Goal: Task Accomplishment & Management: Manage account settings

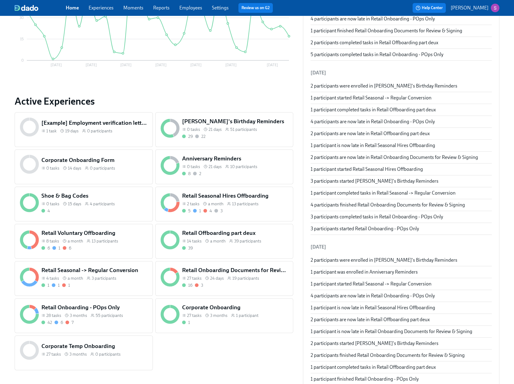
scroll to position [84, 0]
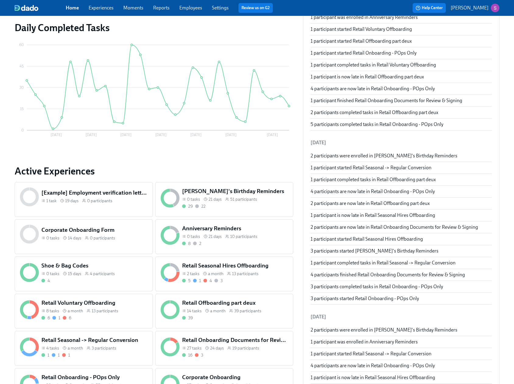
click at [189, 7] on link "Employees" at bounding box center [190, 8] width 23 height 6
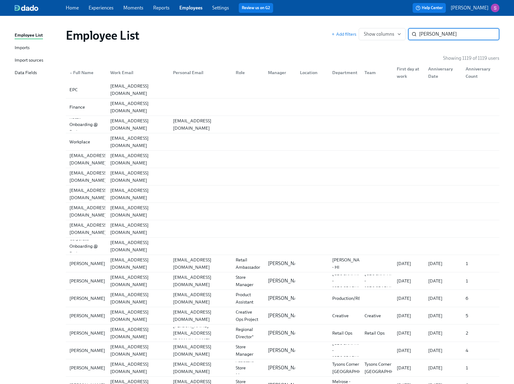
type input "[PERSON_NAME]"
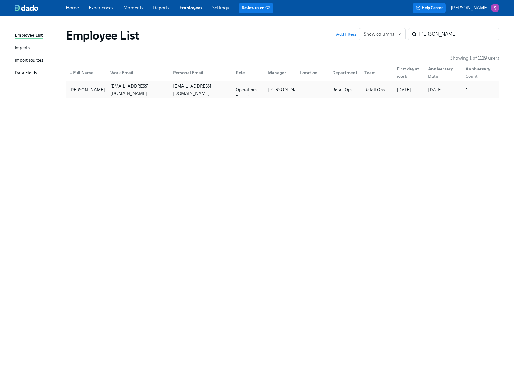
click at [144, 92] on div "[EMAIL_ADDRESS][DOMAIN_NAME]" at bounding box center [138, 89] width 60 height 15
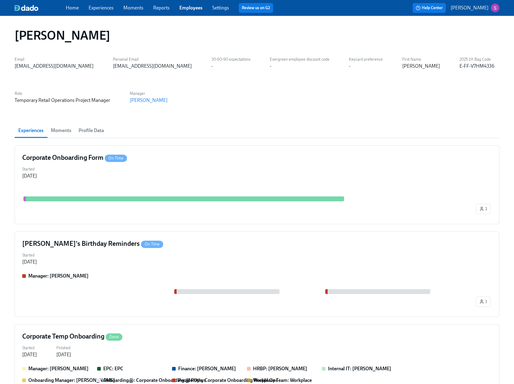
click at [64, 126] on span "Moments" at bounding box center [61, 130] width 20 height 9
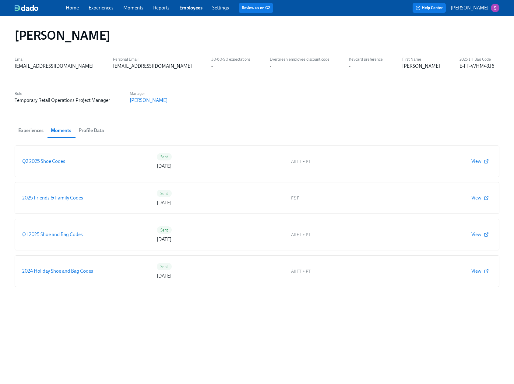
click at [89, 128] on span "Profile Data" at bounding box center [91, 130] width 25 height 9
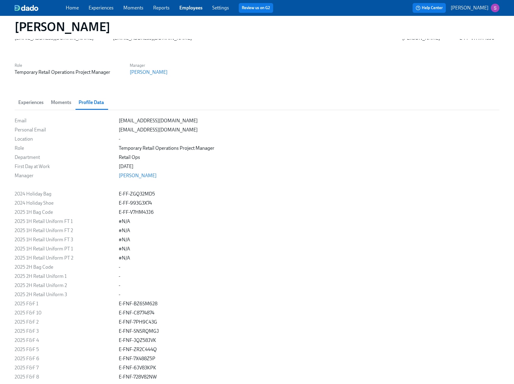
scroll to position [29, 0]
click at [67, 103] on span "Moments" at bounding box center [61, 101] width 20 height 9
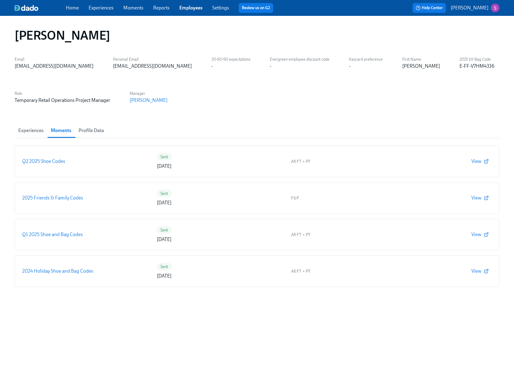
click at [32, 130] on span "Experiences" at bounding box center [30, 130] width 25 height 9
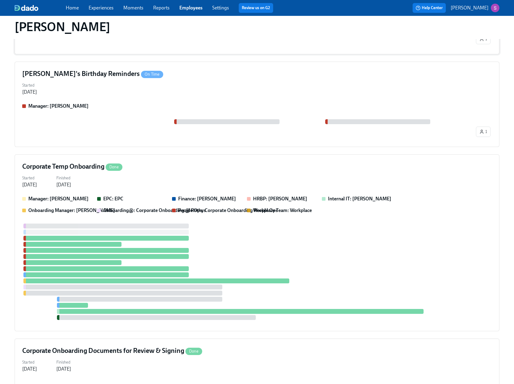
scroll to position [233, 0]
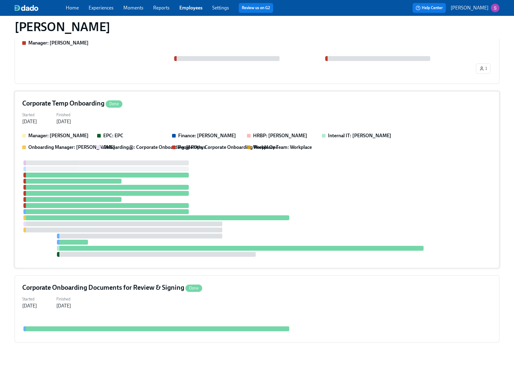
click at [149, 112] on div "Started [DATE] Finished [DATE]" at bounding box center [257, 117] width 470 height 15
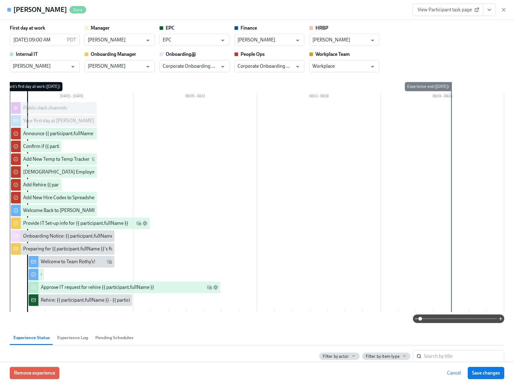
click at [63, 260] on div "Welcome to Team Rothy’s!" at bounding box center [68, 261] width 55 height 7
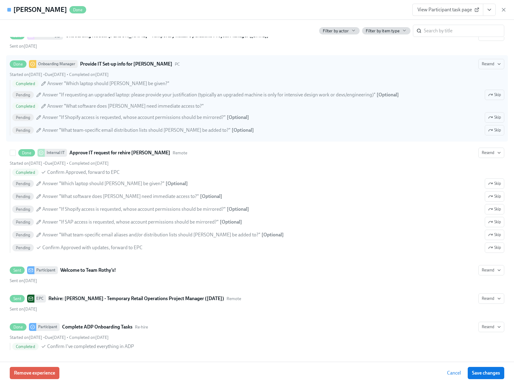
scroll to position [847, 0]
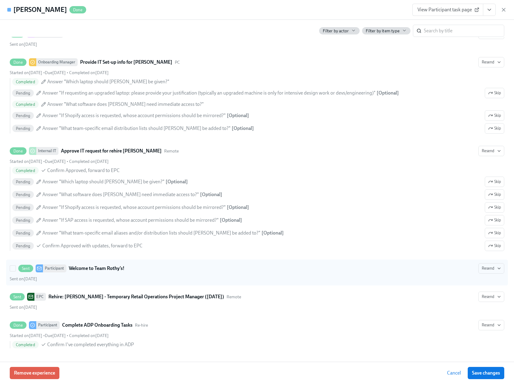
click at [64, 267] on div "Participant" at bounding box center [54, 268] width 23 height 8
click at [16, 267] on input "Sent Participant Welcome to Team [PERSON_NAME]’s! Resend Sent on [DATE]" at bounding box center [12, 267] width 5 height 5
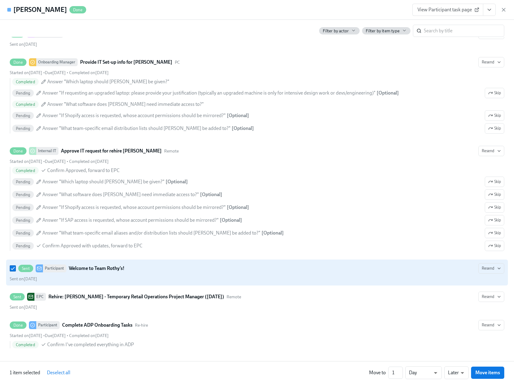
click at [102, 267] on strong "Welcome to Team Rothy’s!" at bounding box center [97, 268] width 56 height 7
click at [16, 267] on input "Sent Participant Welcome to Team [PERSON_NAME]’s! Resend Sent on [DATE]" at bounding box center [12, 267] width 5 height 5
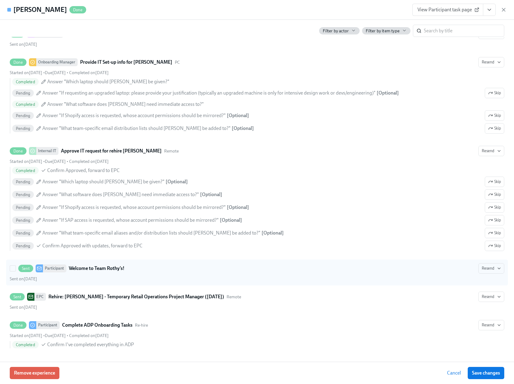
click at [102, 268] on strong "Welcome to Team Rothy’s!" at bounding box center [97, 268] width 56 height 7
click at [16, 268] on input "Sent Participant Welcome to Team [PERSON_NAME]’s! Resend Sent on [DATE]" at bounding box center [12, 267] width 5 height 5
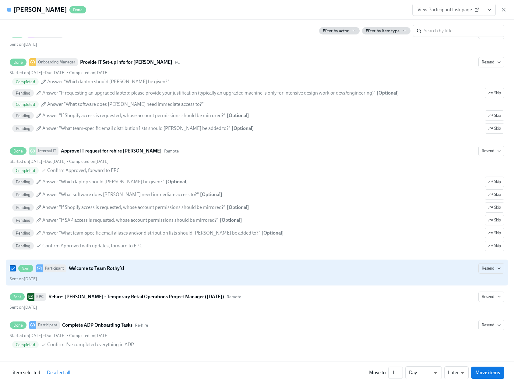
click at [94, 270] on strong "Welcome to Team Rothy’s!" at bounding box center [97, 268] width 56 height 7
click at [16, 270] on input "Sent Participant Welcome to Team [PERSON_NAME]’s! Resend Sent on [DATE]" at bounding box center [12, 267] width 5 height 5
checkbox input "false"
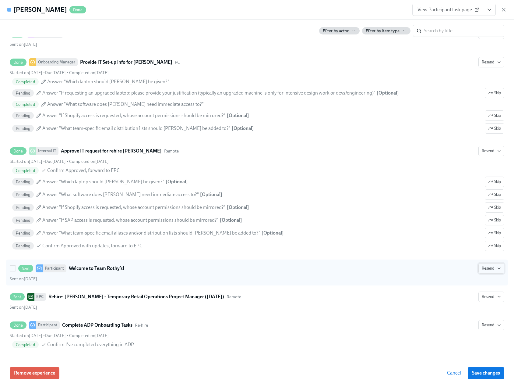
click at [503, 270] on button "Resend" at bounding box center [492, 268] width 26 height 10
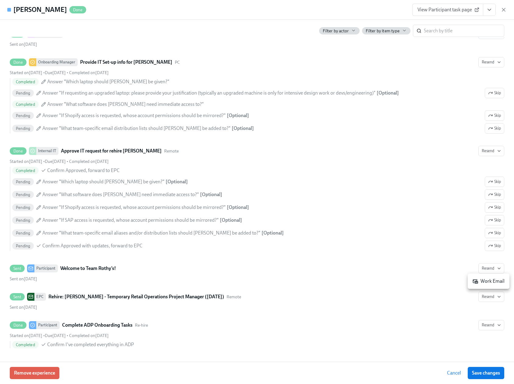
click at [386, 273] on div at bounding box center [257, 192] width 514 height 384
click at [460, 7] on span "View Participant task page" at bounding box center [448, 10] width 61 height 6
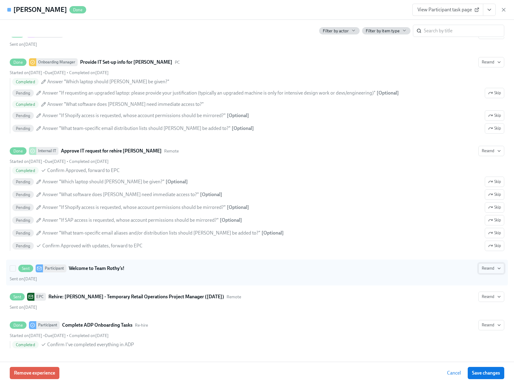
click at [492, 268] on span "Resend" at bounding box center [491, 268] width 19 height 6
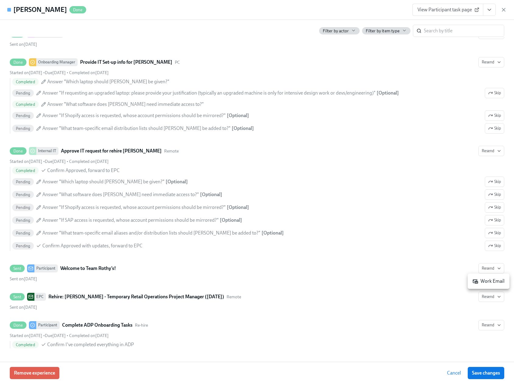
click at [403, 265] on div at bounding box center [257, 192] width 514 height 384
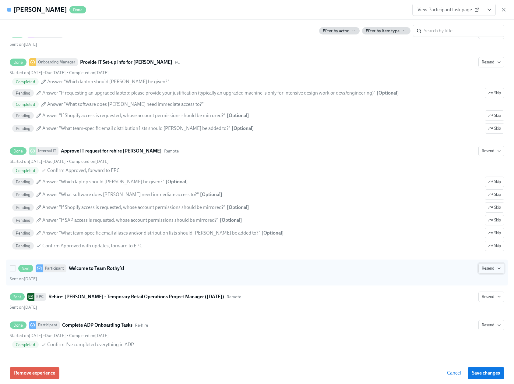
click at [500, 267] on icon "button" at bounding box center [499, 268] width 5 height 5
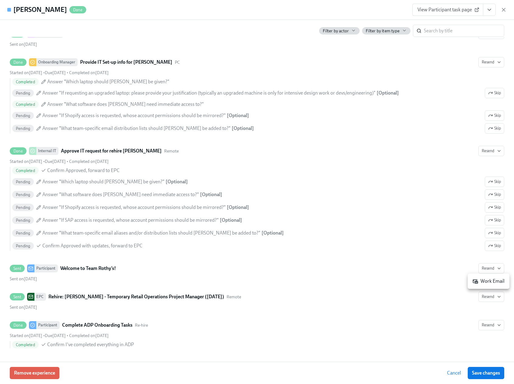
click at [492, 280] on div "Work Email" at bounding box center [489, 281] width 32 height 7
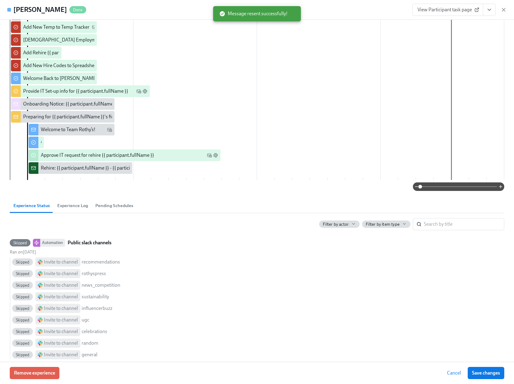
scroll to position [0, 0]
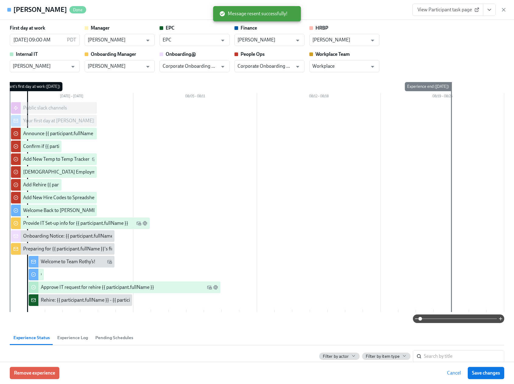
click at [37, 10] on h4 "[PERSON_NAME]" at bounding box center [40, 9] width 54 height 9
click at [86, 337] on span "Experience Log" at bounding box center [72, 337] width 31 height 7
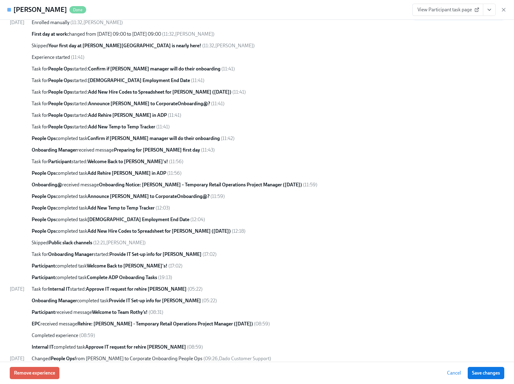
scroll to position [364, 0]
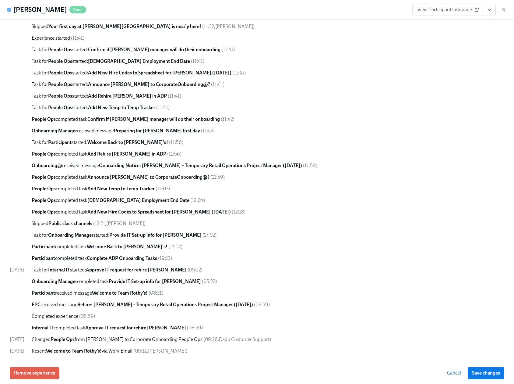
drag, startPoint x: 131, startPoint y: 351, endPoint x: 197, endPoint y: 351, distance: 66.4
click at [197, 351] on div "Resent Welcome to Team [PERSON_NAME]’s! via Work Email ( 09:12 , [PERSON_NAME] )" at bounding box center [268, 350] width 473 height 7
click at [205, 352] on div "Resent Welcome to Team [PERSON_NAME]’s! via Work Email ( 09:12 , [PERSON_NAME] )" at bounding box center [268, 350] width 473 height 7
drag, startPoint x: 204, startPoint y: 352, endPoint x: 140, endPoint y: 346, distance: 64.5
click at [140, 346] on div "[DATE] Enrolled manually ( 11:32 , [PERSON_NAME] ) First day at work changed fr…" at bounding box center [257, 177] width 495 height 354
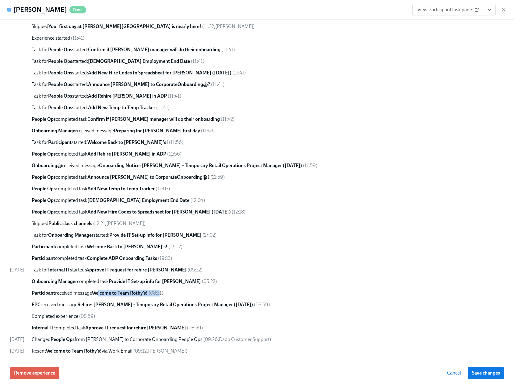
drag, startPoint x: 172, startPoint y: 290, endPoint x: 109, endPoint y: 290, distance: 63.1
click at [110, 290] on div "Participant received message Welcome to Team [PERSON_NAME]’s! ( 08:31 )" at bounding box center [268, 293] width 473 height 7
click at [55, 292] on strong "Participant" at bounding box center [43, 293] width 23 height 6
click at [77, 292] on span "Participant received message Welcome to Team [PERSON_NAME]’s!" at bounding box center [90, 293] width 116 height 6
click at [486, 372] on span "Save changes" at bounding box center [486, 373] width 28 height 6
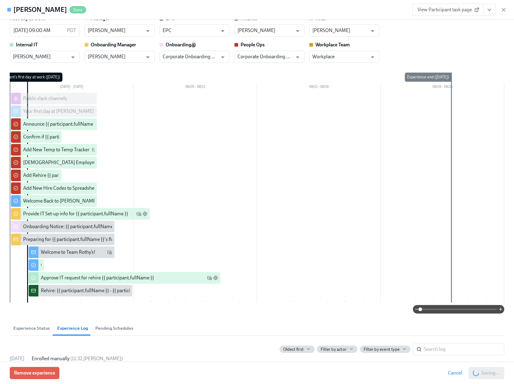
scroll to position [12, 0]
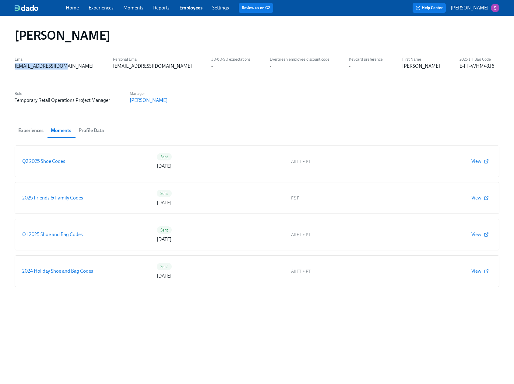
drag, startPoint x: 62, startPoint y: 66, endPoint x: 14, endPoint y: 67, distance: 47.8
click at [14, 67] on div "[PERSON_NAME] Email [EMAIL_ADDRESS][DOMAIN_NAME] Personal Email [EMAIL_ADDRESS]…" at bounding box center [257, 200] width 514 height 368
click at [25, 65] on div "[EMAIL_ADDRESS][DOMAIN_NAME]" at bounding box center [54, 66] width 79 height 7
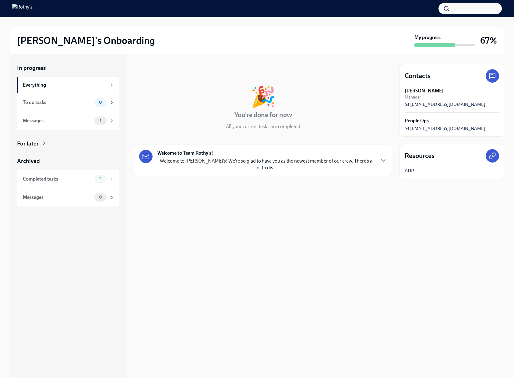
click at [245, 160] on p "Welcome to [PERSON_NAME]’s! We’re so glad to have you as the newest member of o…" at bounding box center [267, 164] width 218 height 13
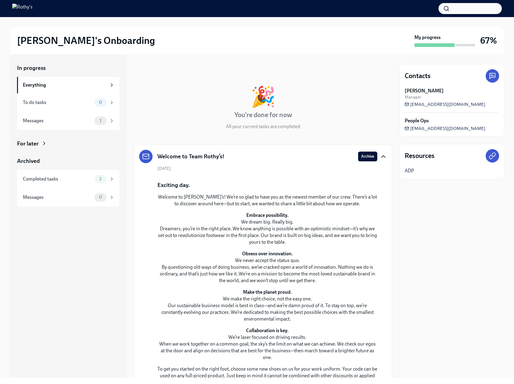
click at [383, 155] on icon "button" at bounding box center [384, 156] width 4 height 2
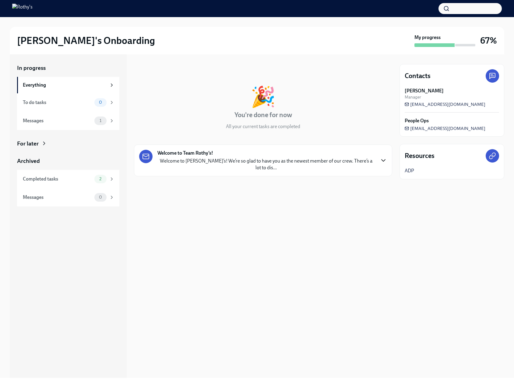
click at [383, 157] on icon "button" at bounding box center [383, 160] width 7 height 7
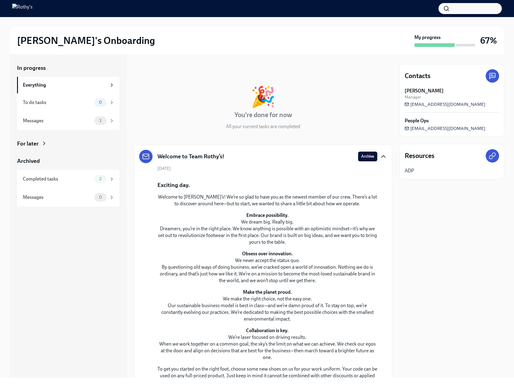
click at [498, 80] on div at bounding box center [492, 75] width 13 height 13
click at [483, 91] on div "Janice Slotkin Manager" at bounding box center [452, 93] width 94 height 12
